Goal: Find specific page/section: Find specific page/section

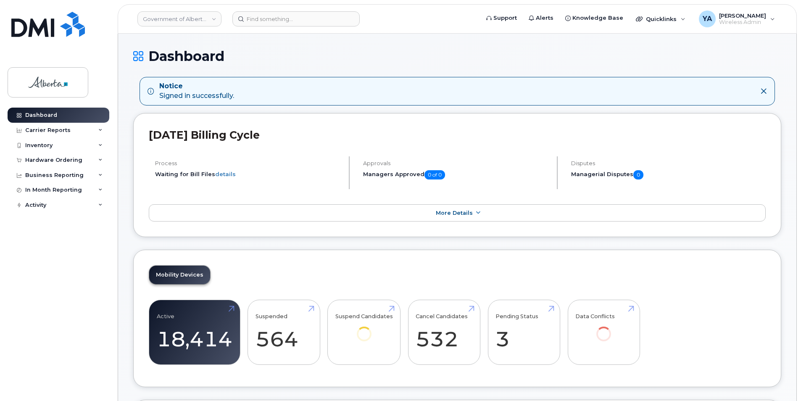
click at [307, 26] on header "Government of Alberta (GOA) Support Alerts Knowledge Base Quicklinks Suspend / …" at bounding box center [457, 18] width 679 height 29
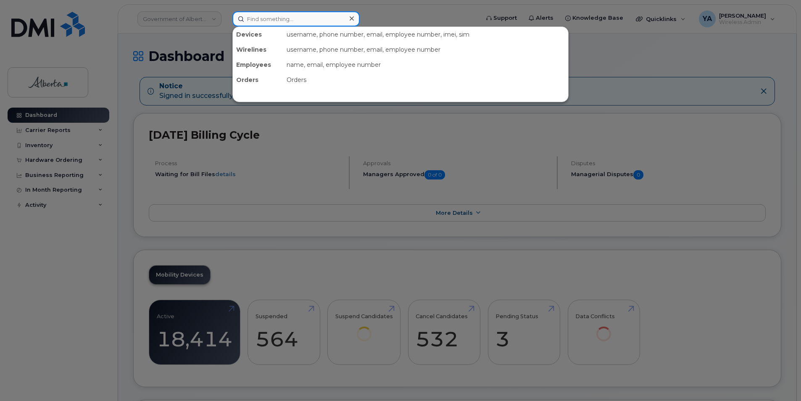
click at [306, 21] on input at bounding box center [295, 18] width 127 height 15
paste input "5873347650"
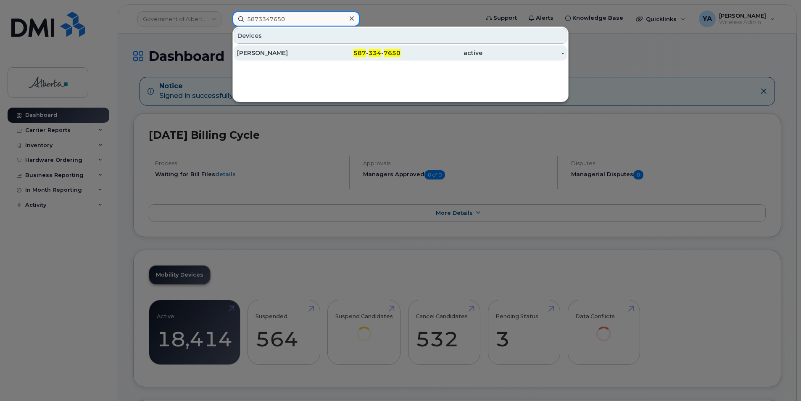
type input "5873347650"
click at [319, 58] on div "[PERSON_NAME]" at bounding box center [360, 52] width 82 height 15
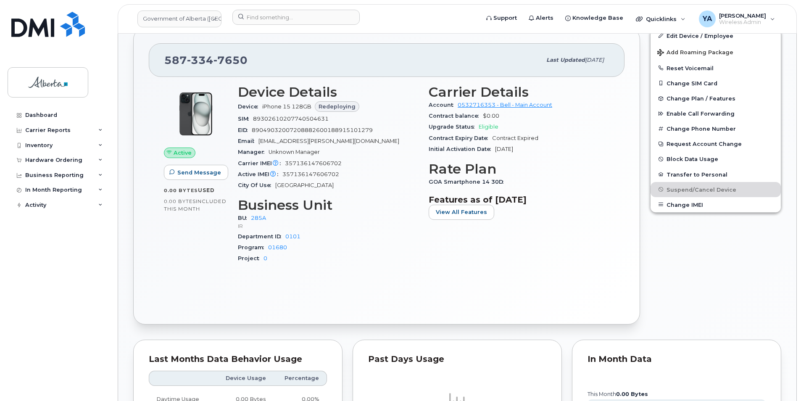
scroll to position [336, 0]
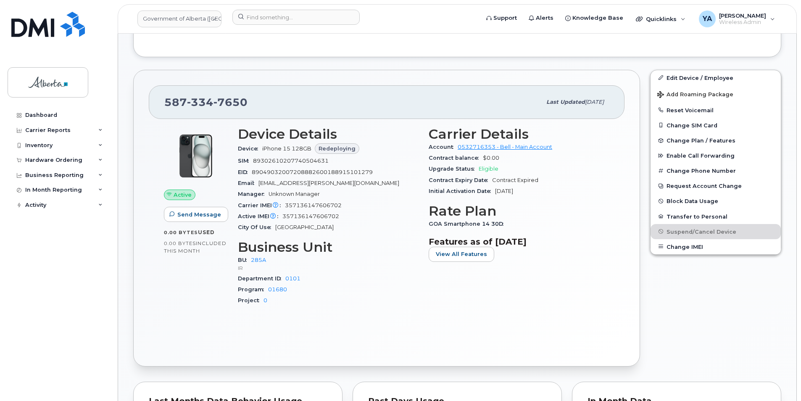
click at [179, 155] on img at bounding box center [196, 156] width 50 height 50
click at [328, 148] on span "Redeploying" at bounding box center [336, 148] width 37 height 8
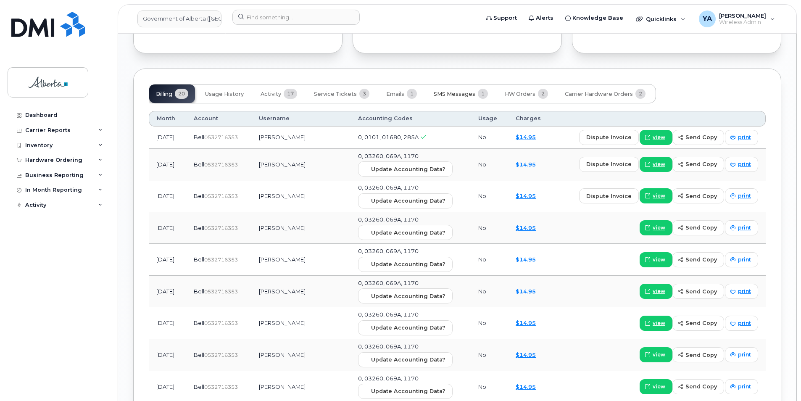
scroll to position [840, 0]
